Goal: Task Accomplishment & Management: Use online tool/utility

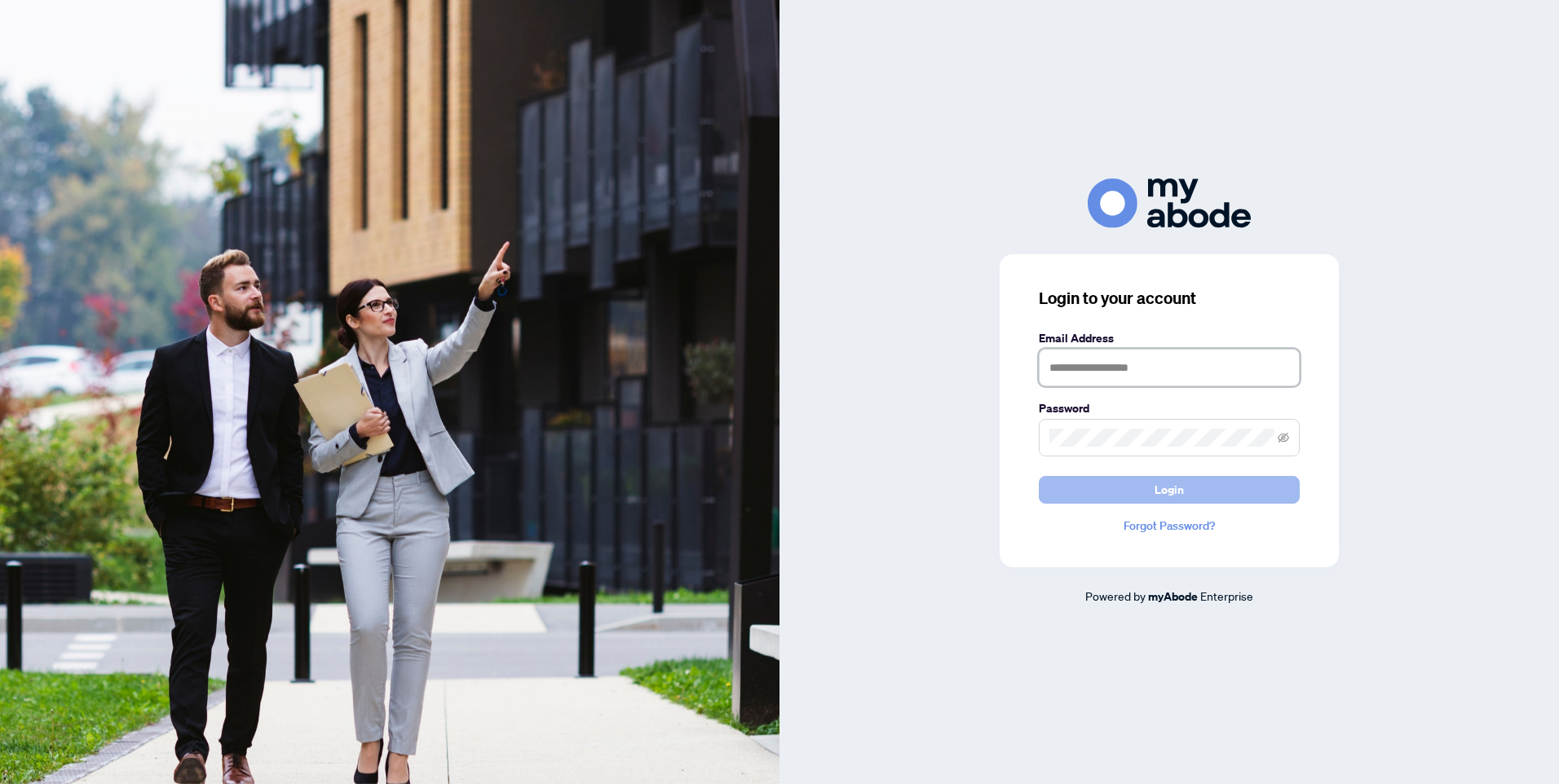
type input "**********"
click at [1133, 495] on button "Login" at bounding box center [1169, 490] width 261 height 28
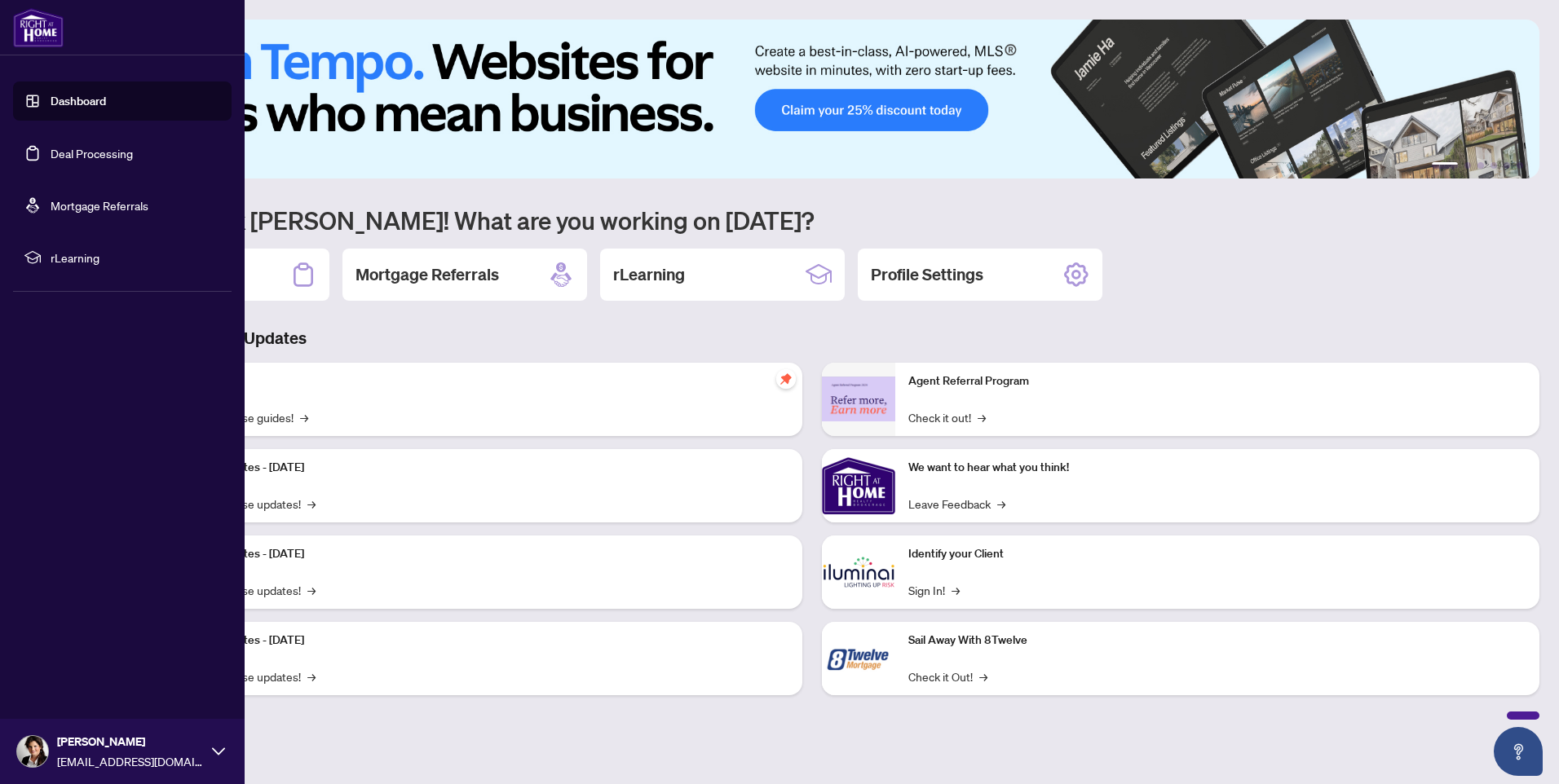
click at [65, 158] on link "Deal Processing" at bounding box center [92, 153] width 83 height 15
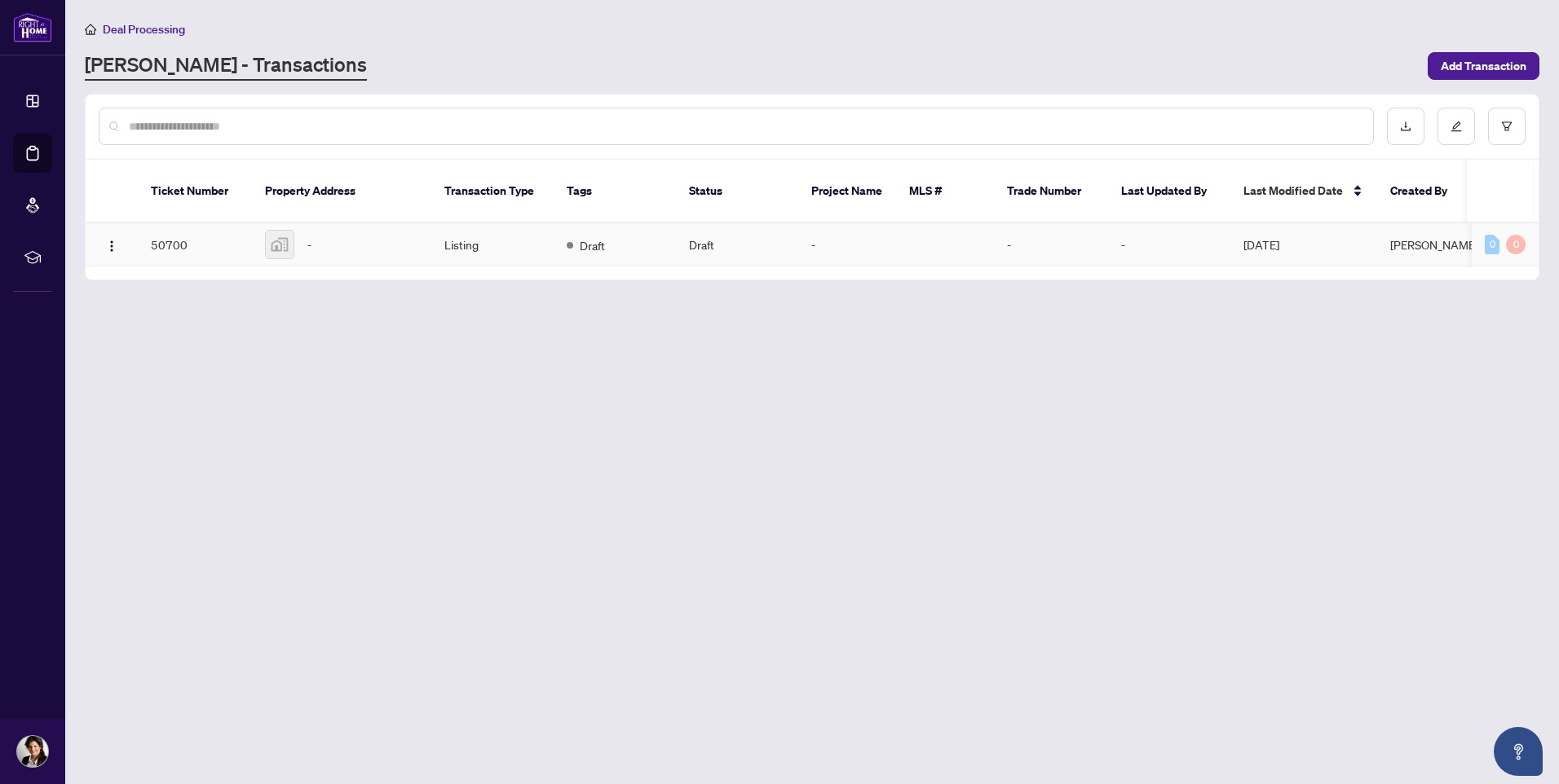
click at [473, 227] on td "Listing" at bounding box center [492, 245] width 122 height 43
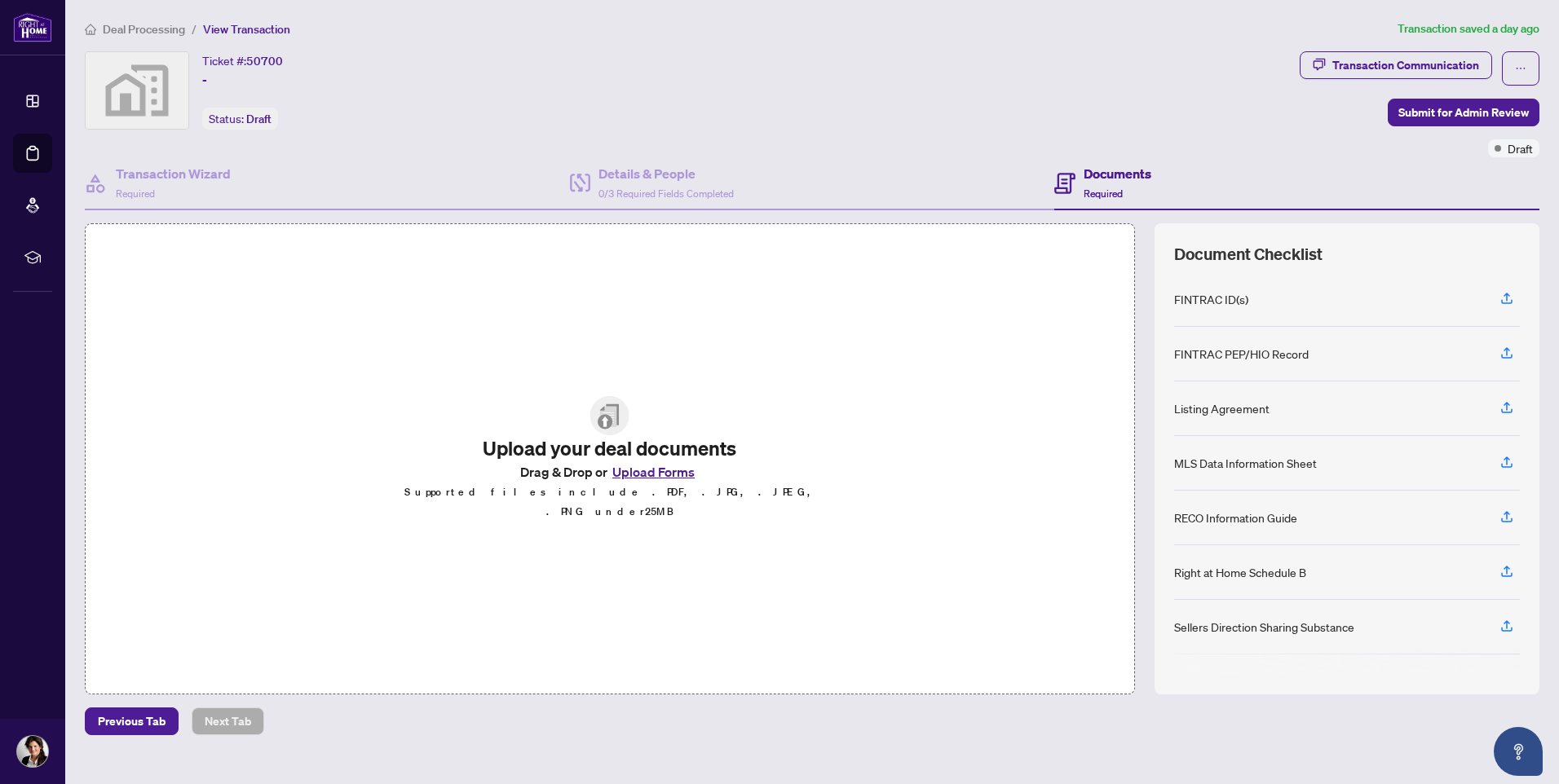
click at [1287, 626] on div "Sellers Direction Sharing Substance" at bounding box center [1264, 626] width 180 height 18
click at [1111, 177] on h4 "Documents" at bounding box center [1117, 173] width 68 height 20
click at [1508, 629] on icon "button" at bounding box center [1507, 626] width 15 height 15
